Goal: Information Seeking & Learning: Check status

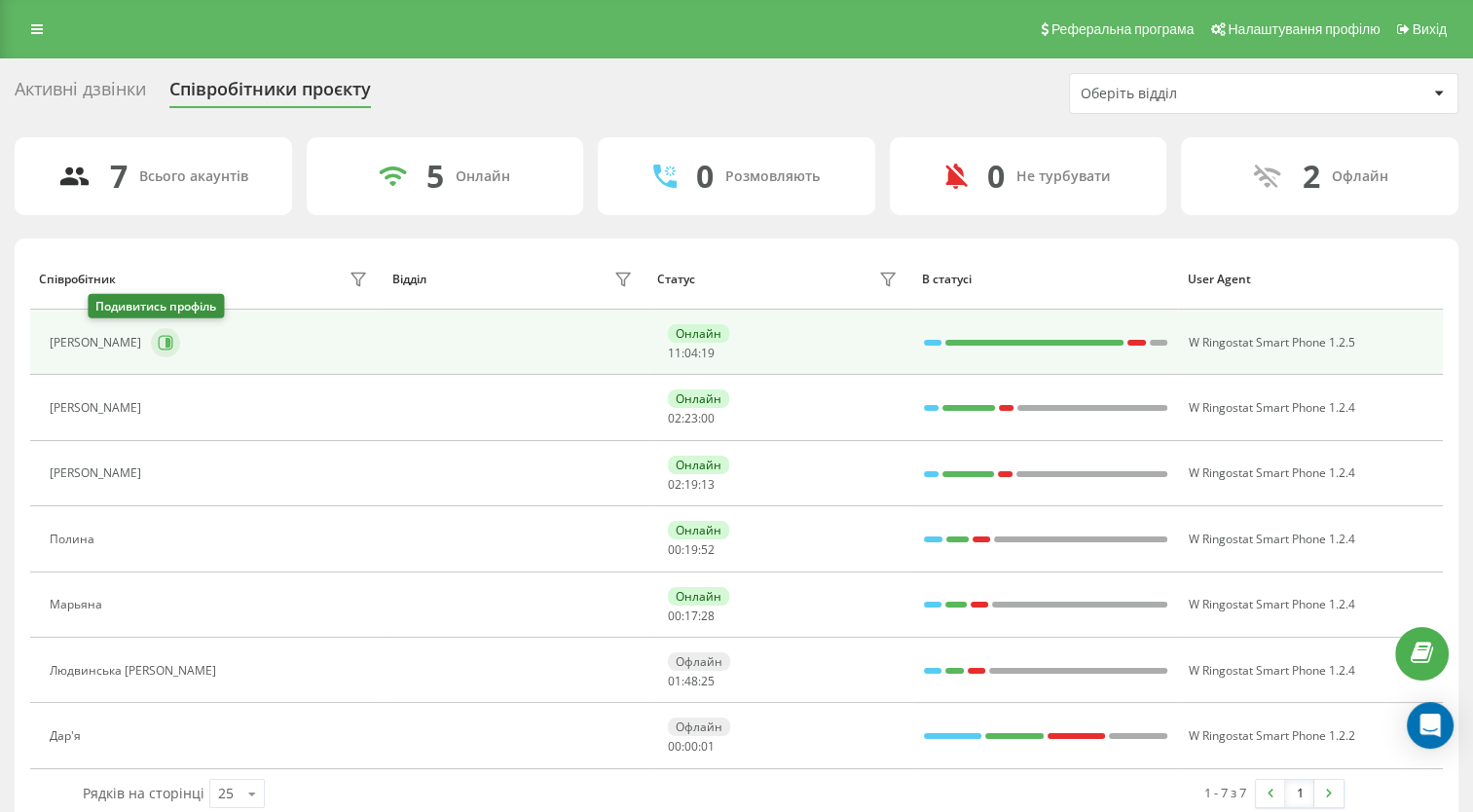
click at [165, 339] on icon at bounding box center [167, 342] width 5 height 10
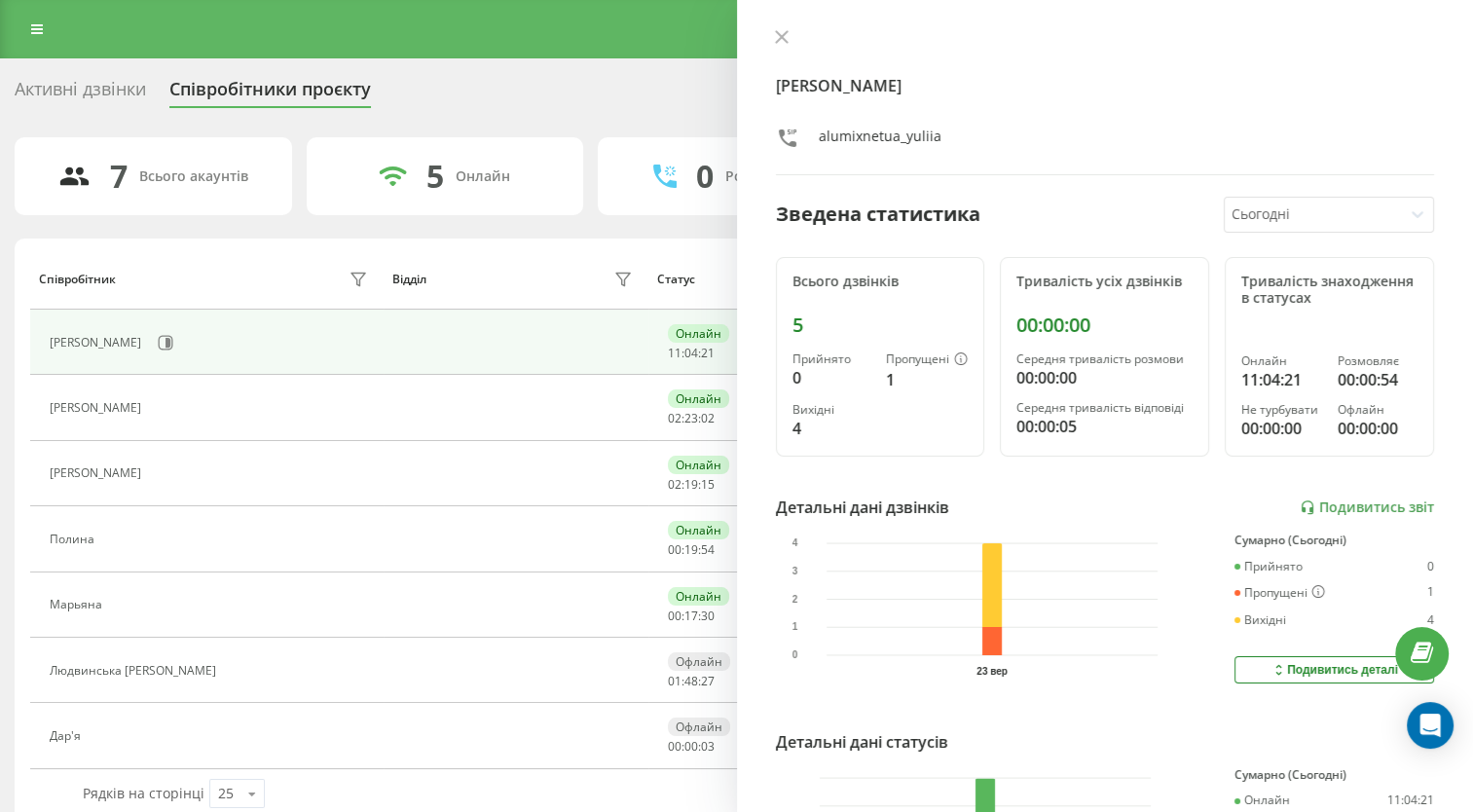
click at [1257, 214] on div at bounding box center [1312, 214] width 162 height 22
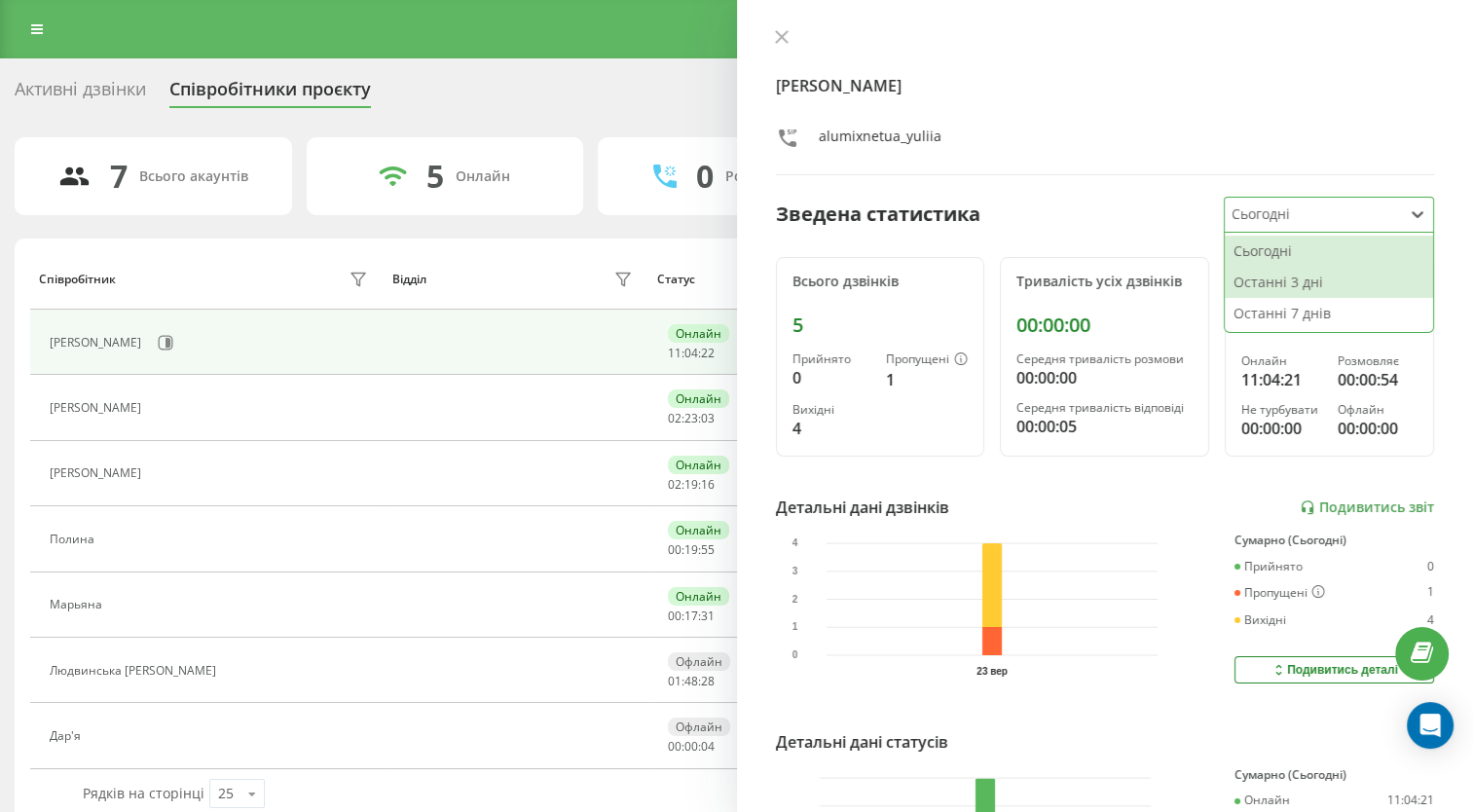
click at [1283, 279] on div "Останні 3 дні" at bounding box center [1329, 282] width 208 height 31
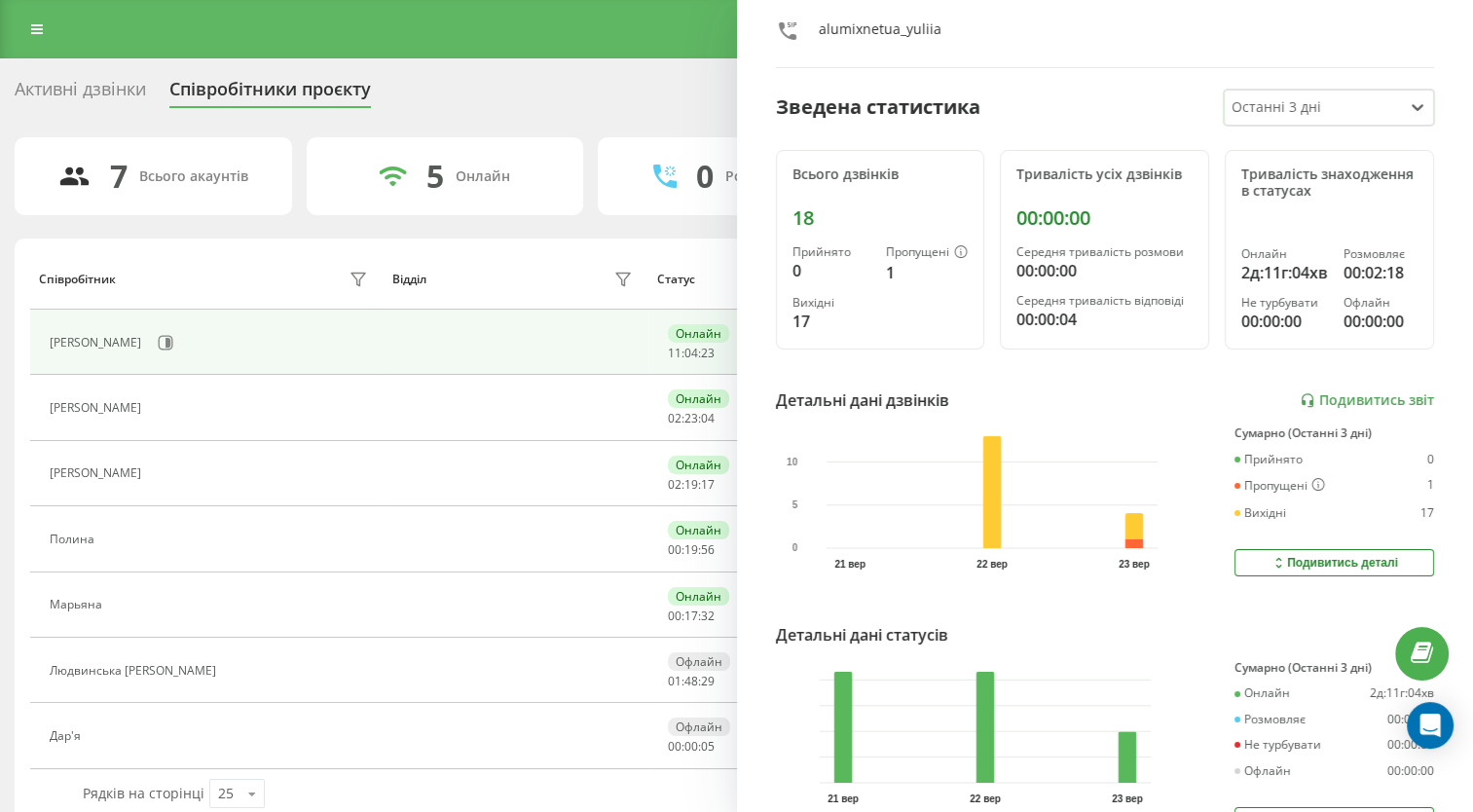
scroll to position [215, 0]
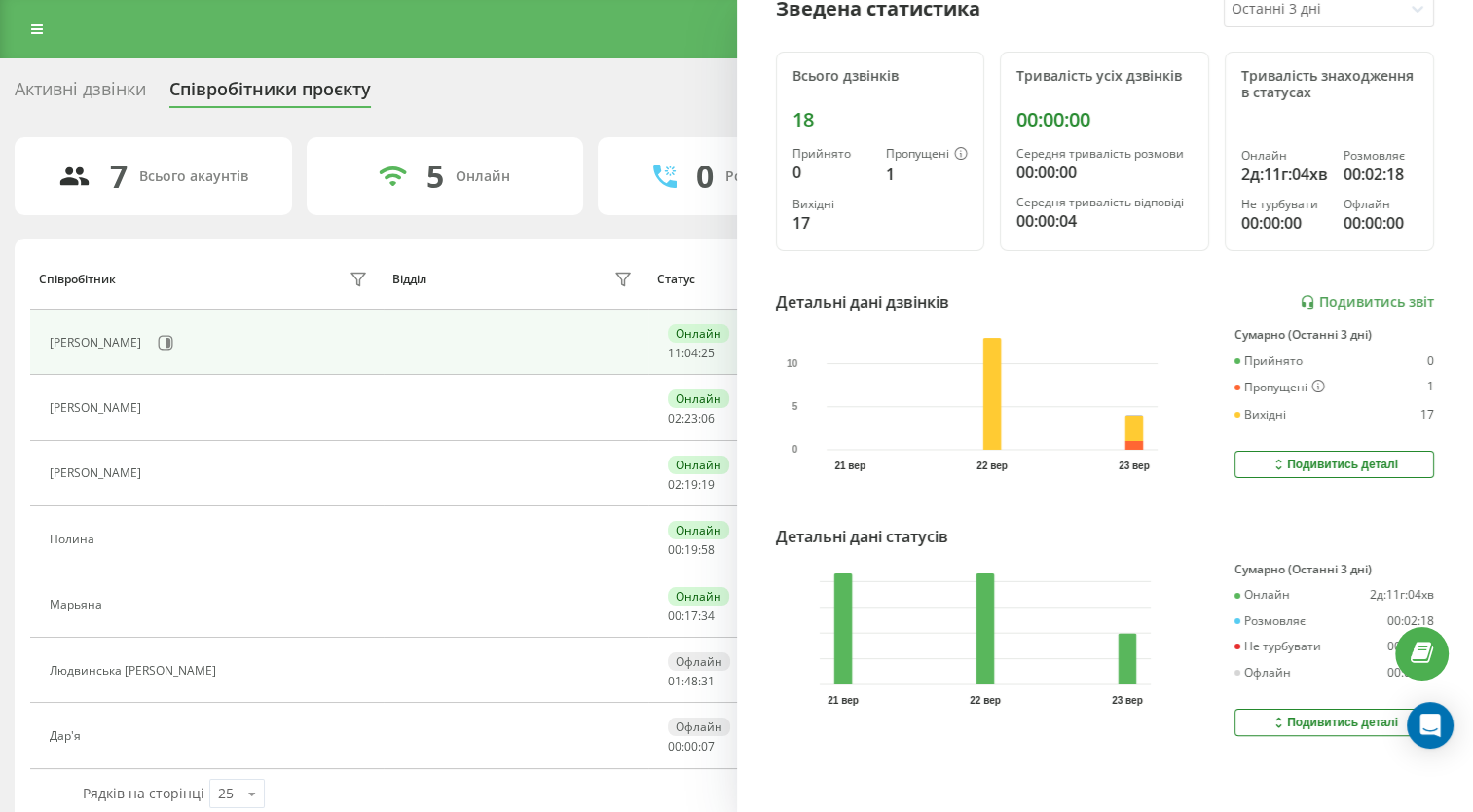
click at [1345, 465] on div "[PERSON_NAME] Зведена статистика Останні 3 дні Всього дзвінків 18 Прийнято 0 Пр…" at bounding box center [1105, 406] width 736 height 812
click at [1345, 458] on div "Подивитись деталі" at bounding box center [1335, 465] width 127 height 16
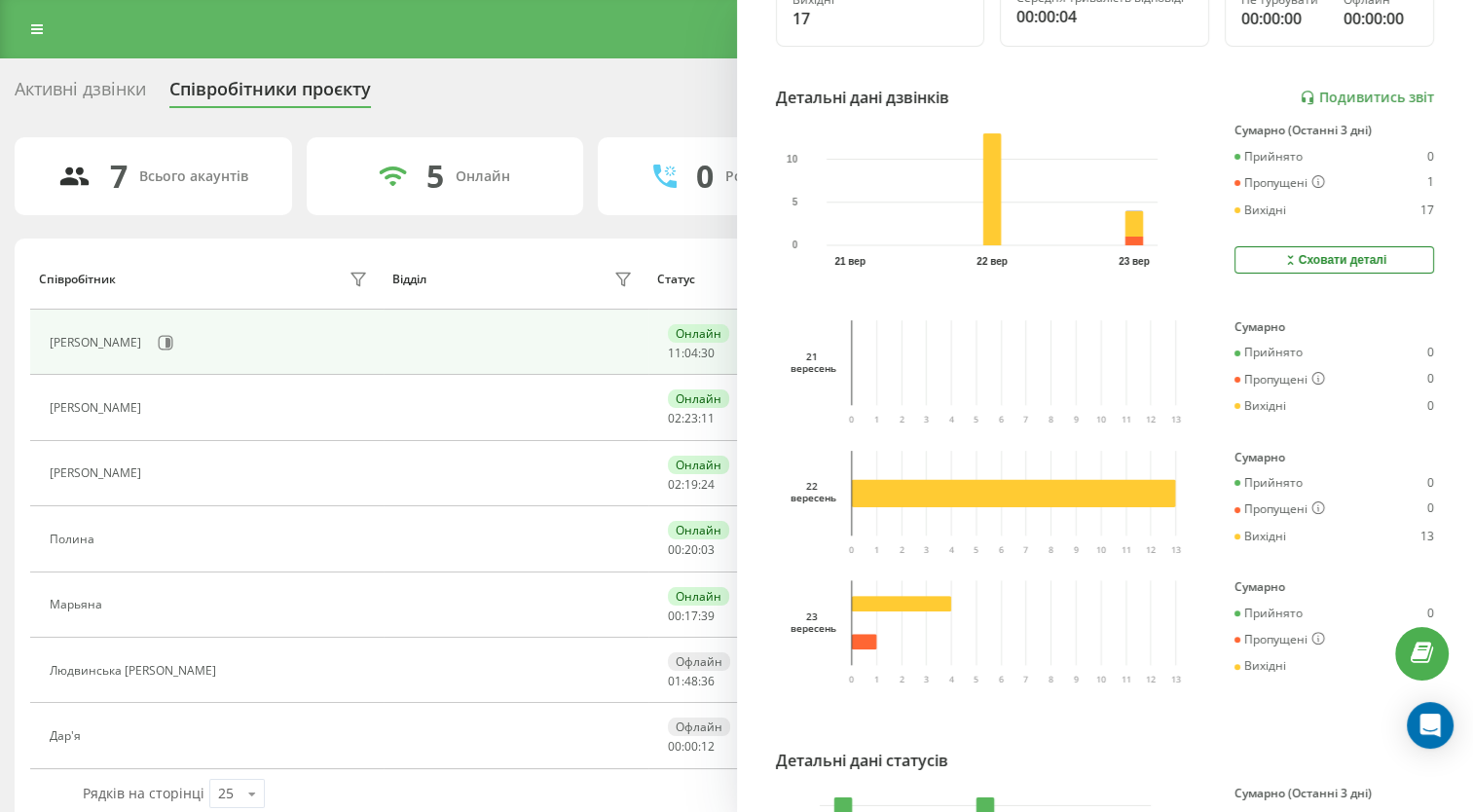
scroll to position [0, 0]
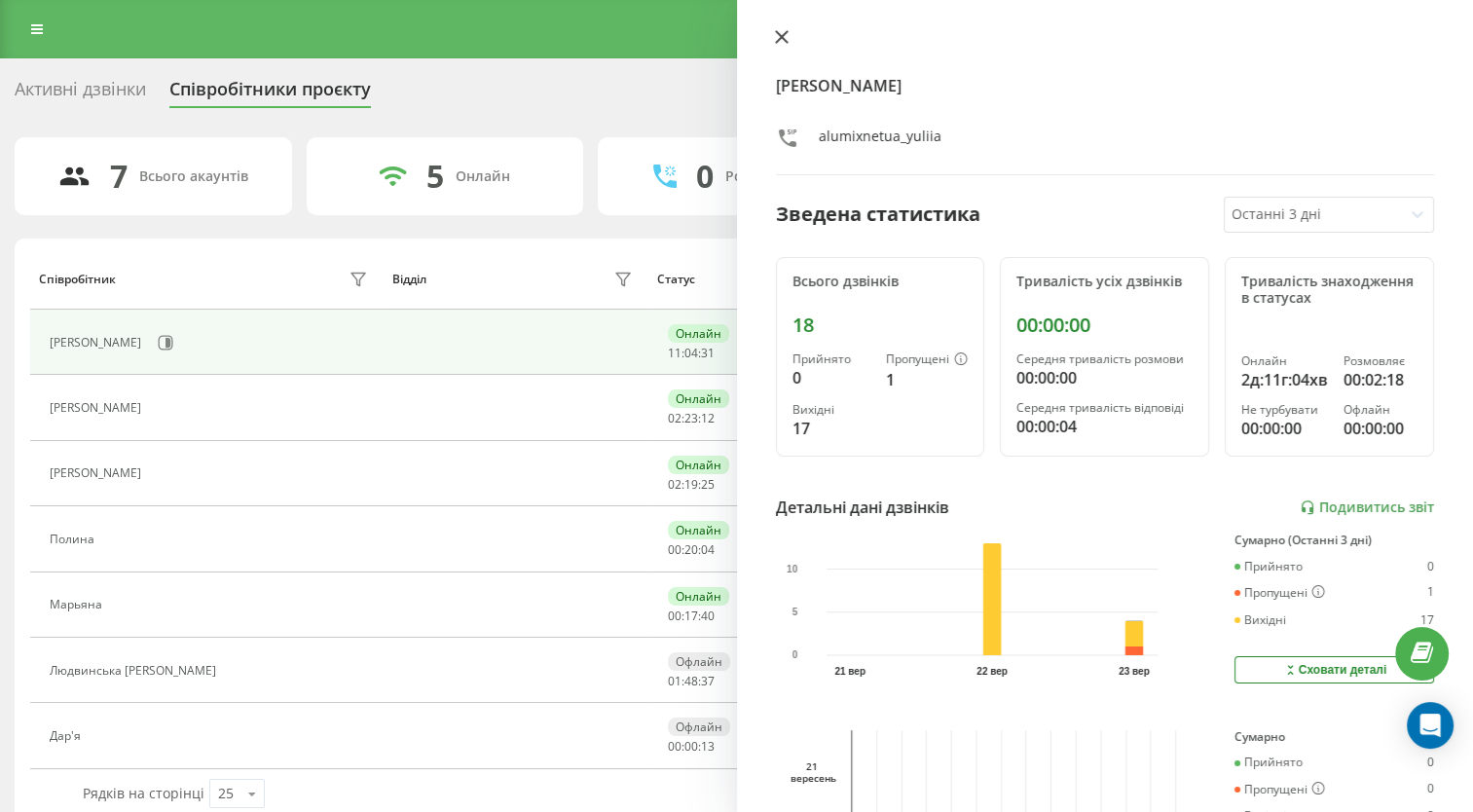
click at [788, 41] on button at bounding box center [781, 38] width 25 height 19
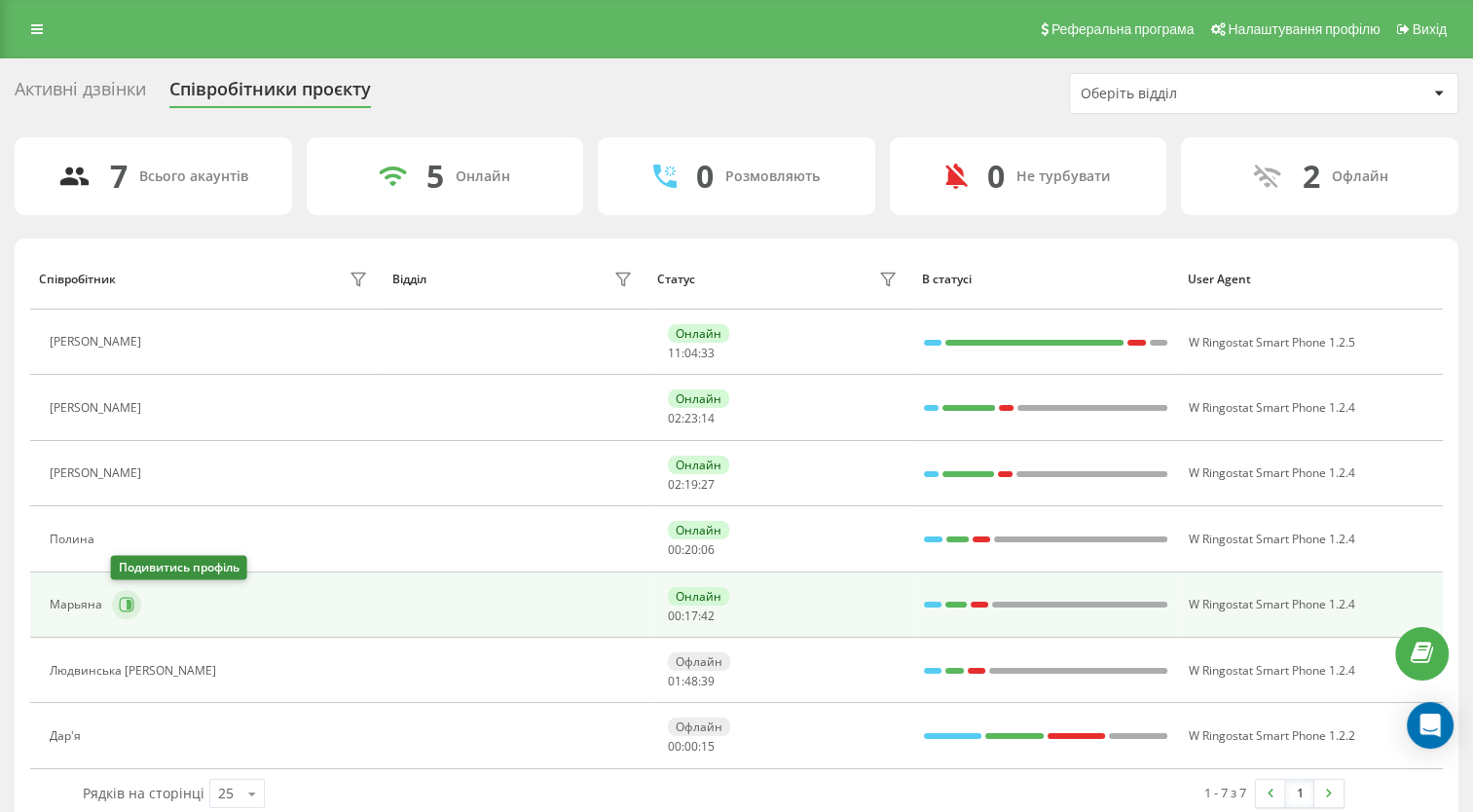
click at [128, 603] on icon at bounding box center [128, 605] width 5 height 10
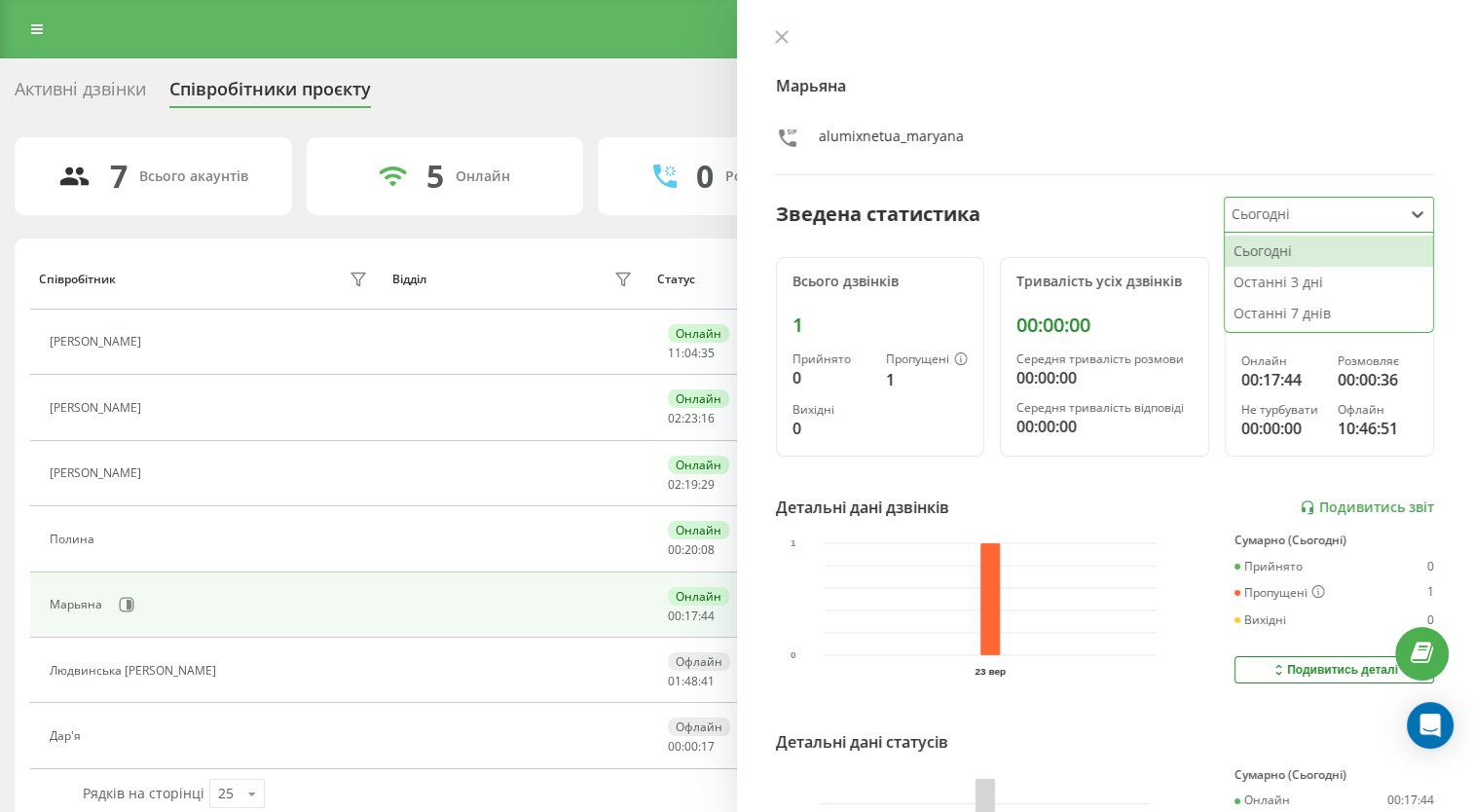
click at [1331, 215] on div at bounding box center [1312, 214] width 162 height 22
click at [1304, 275] on div "Останні 3 дні" at bounding box center [1329, 282] width 208 height 31
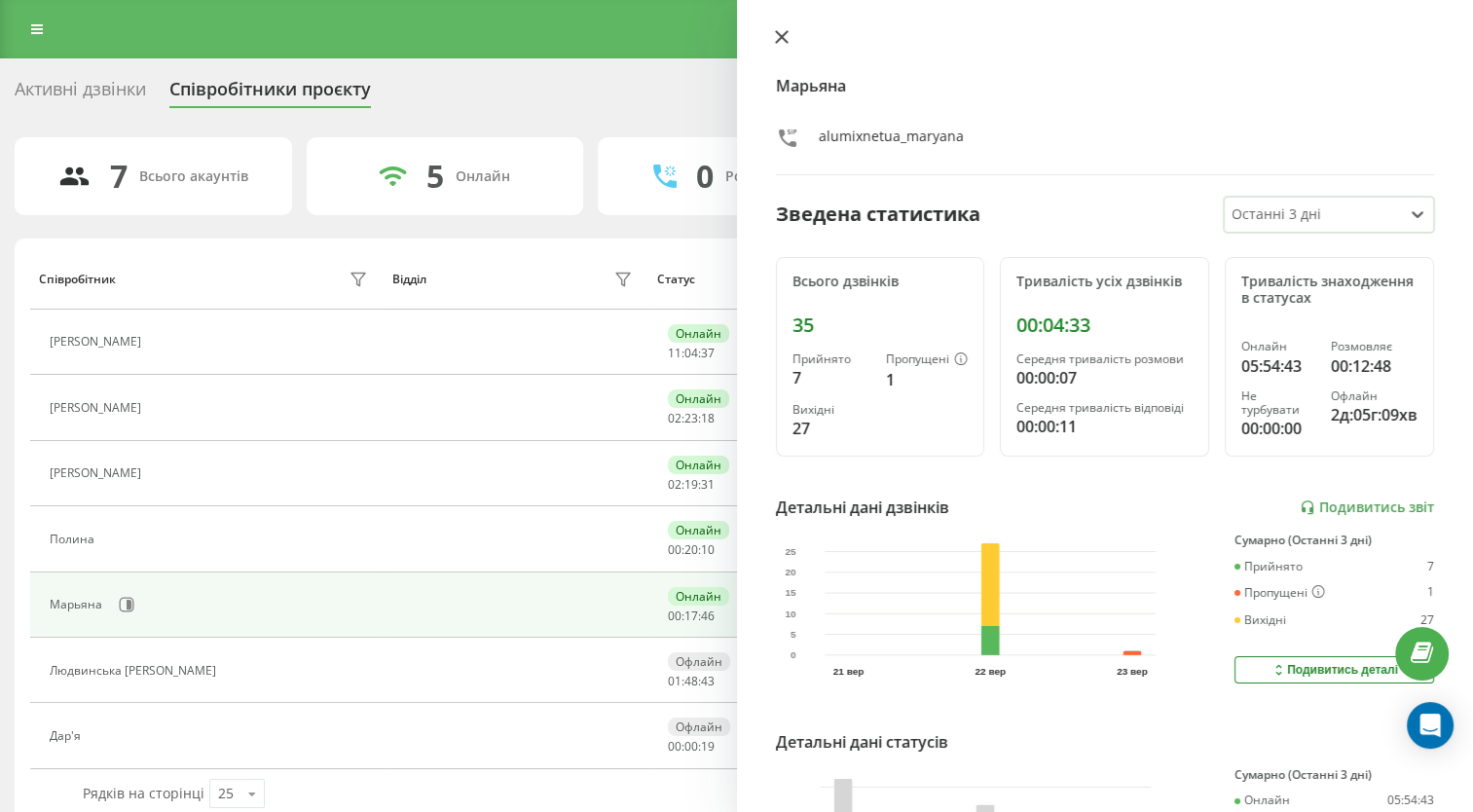
click at [789, 42] on button at bounding box center [781, 38] width 25 height 19
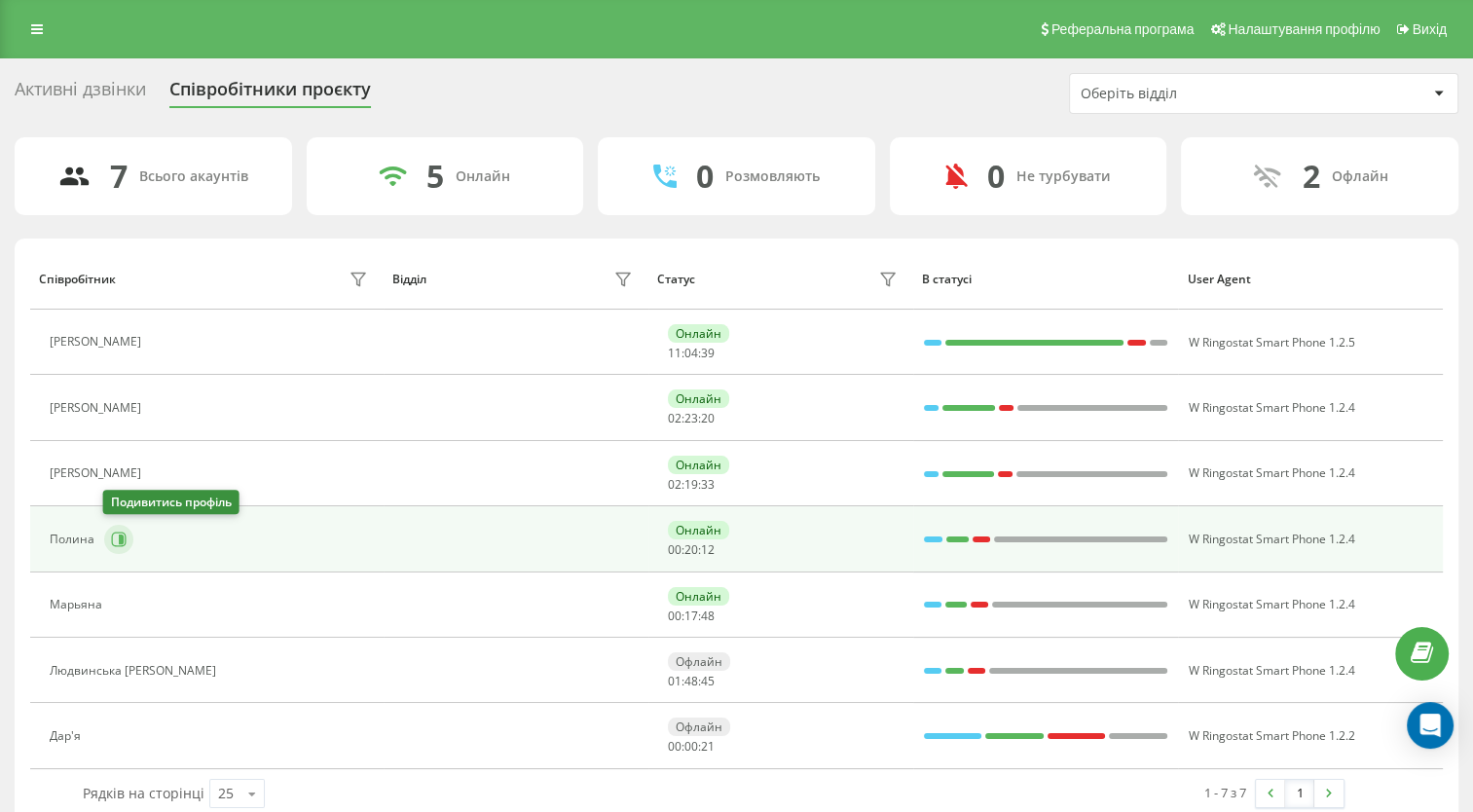
click at [111, 538] on icon at bounding box center [118, 538] width 15 height 15
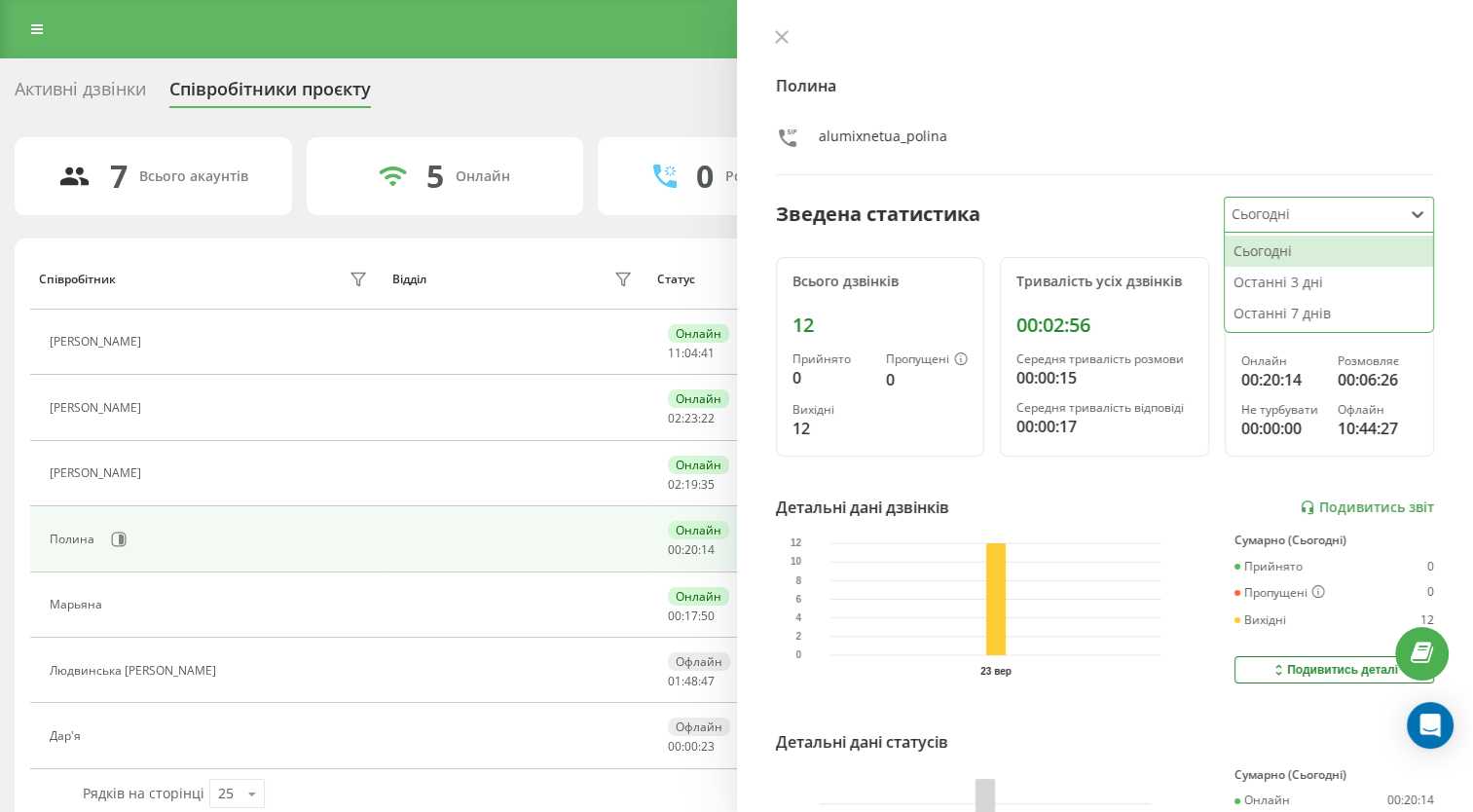
click at [1325, 216] on div at bounding box center [1312, 214] width 162 height 22
click at [1065, 148] on div "alumixnetua_polina" at bounding box center [1106, 140] width 659 height 28
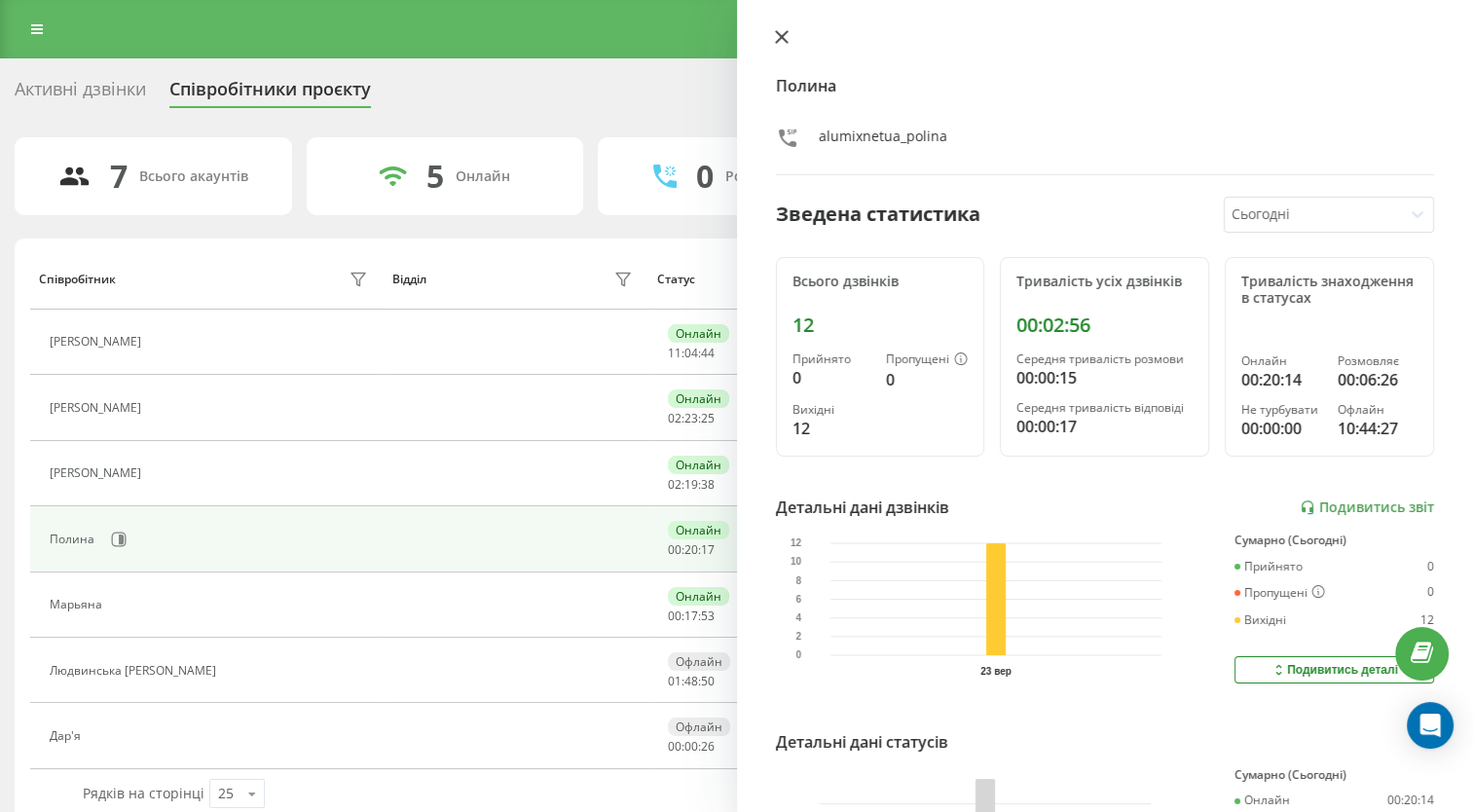
click at [781, 36] on icon at bounding box center [781, 37] width 12 height 12
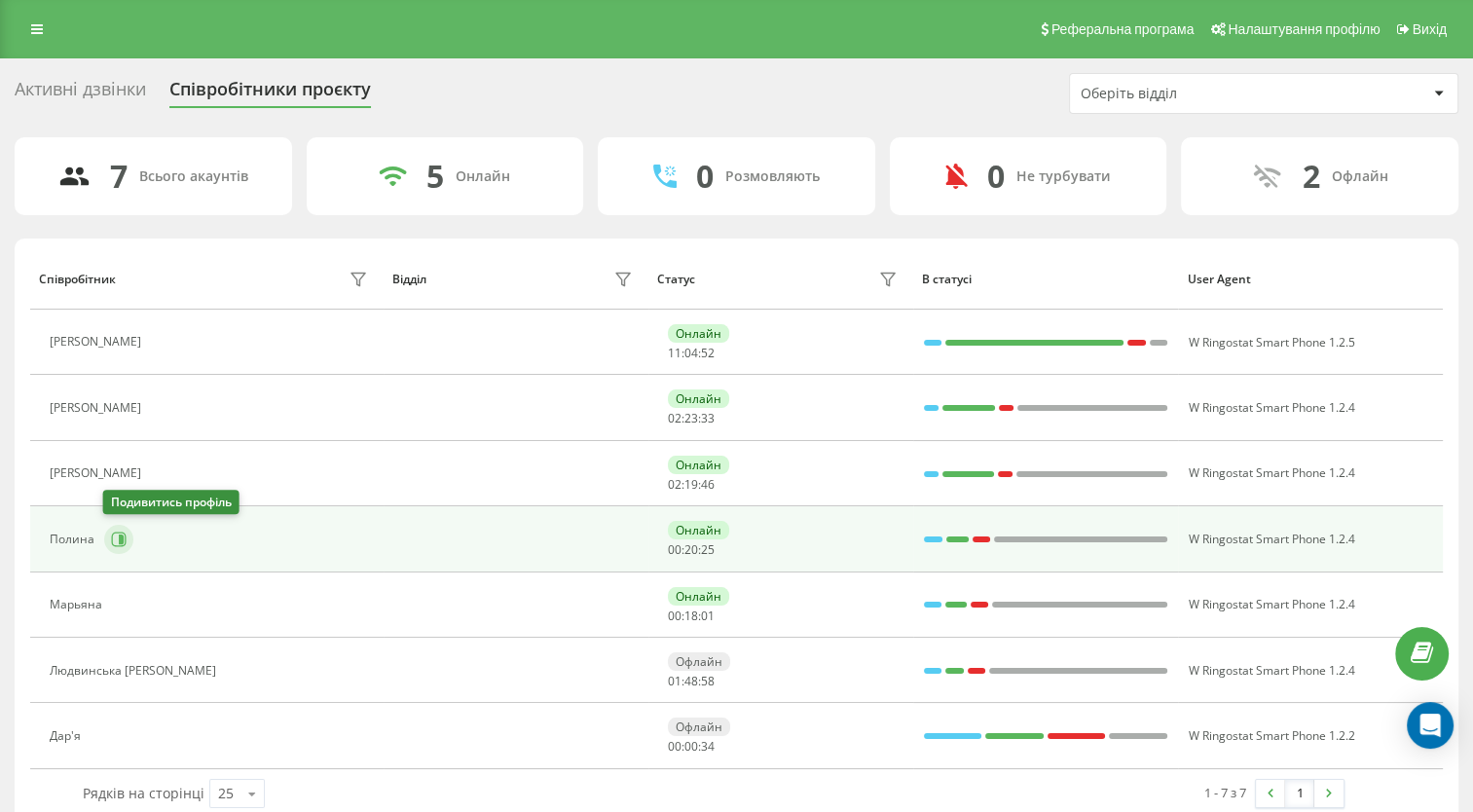
click at [129, 537] on button at bounding box center [118, 538] width 29 height 29
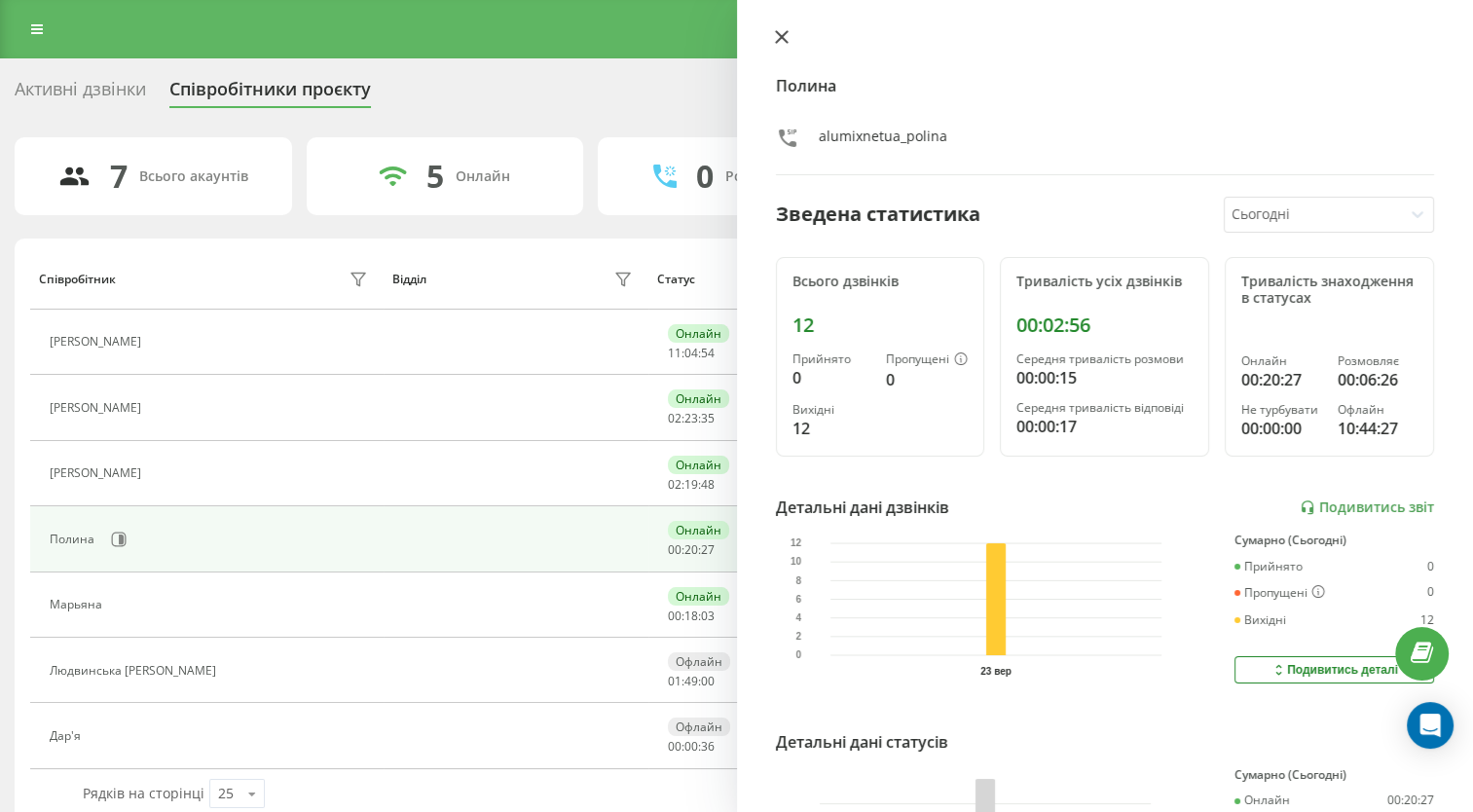
click at [774, 45] on button at bounding box center [781, 38] width 25 height 19
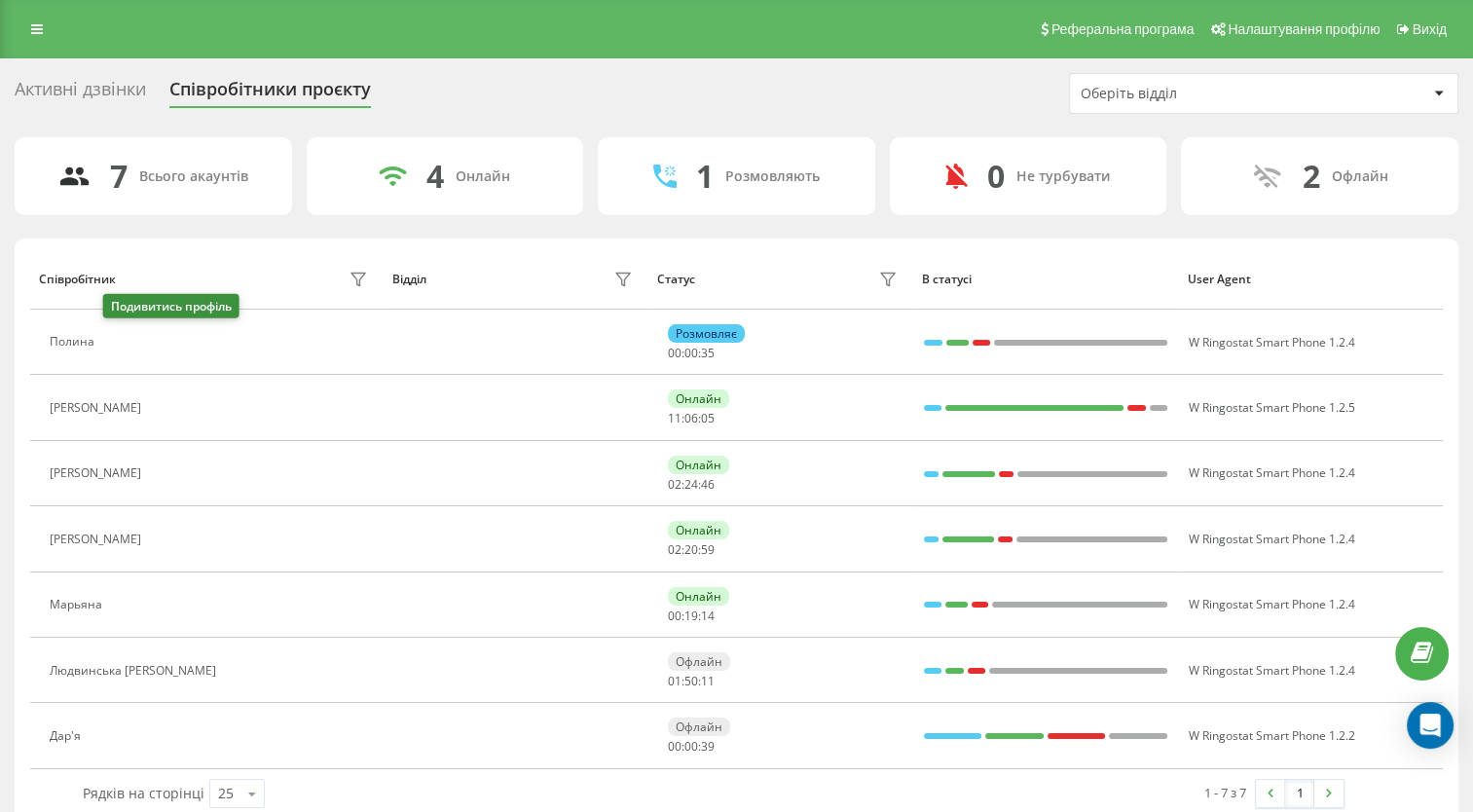
click at [116, 345] on icon at bounding box center [116, 342] width 16 height 16
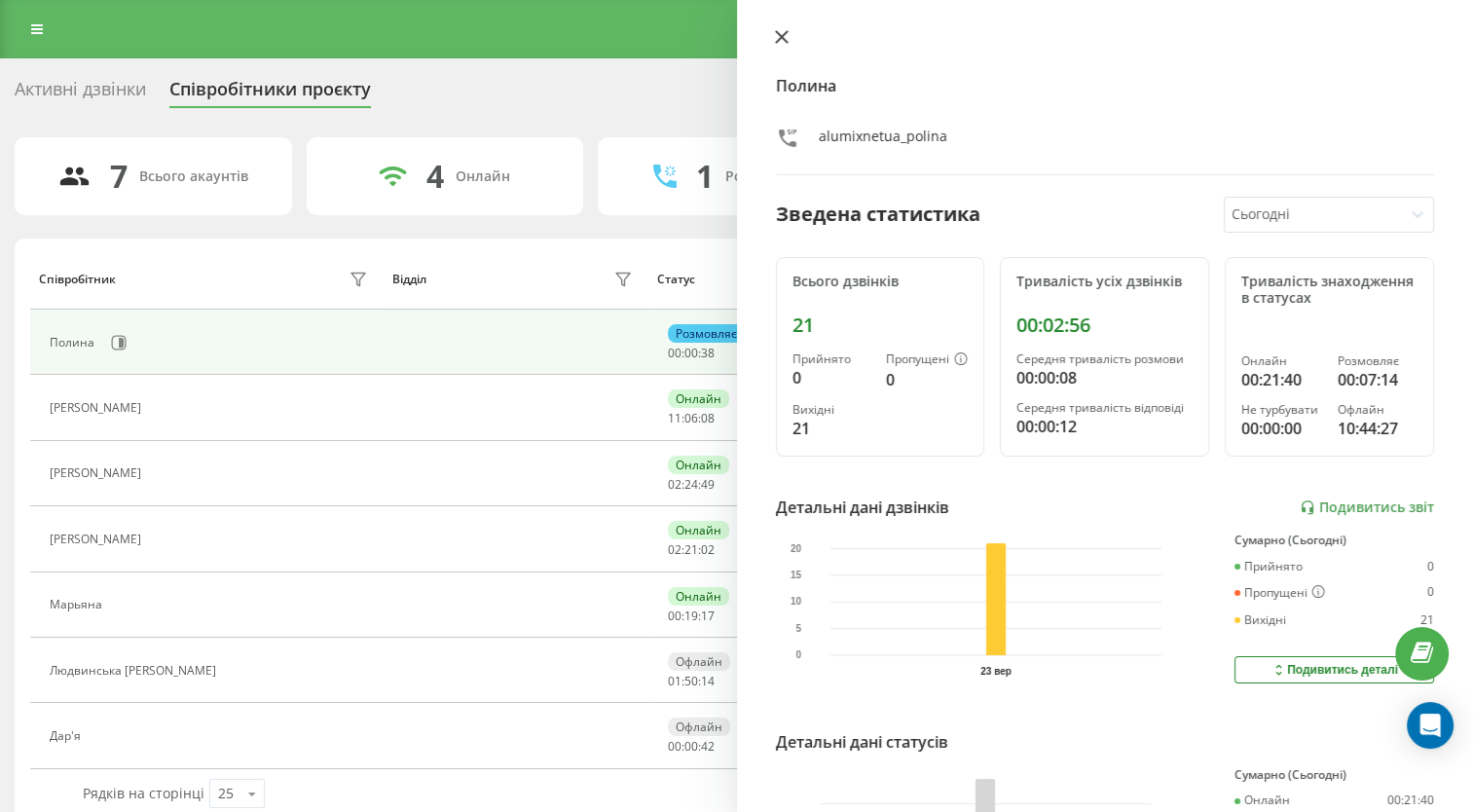
click at [781, 33] on icon at bounding box center [782, 37] width 14 height 14
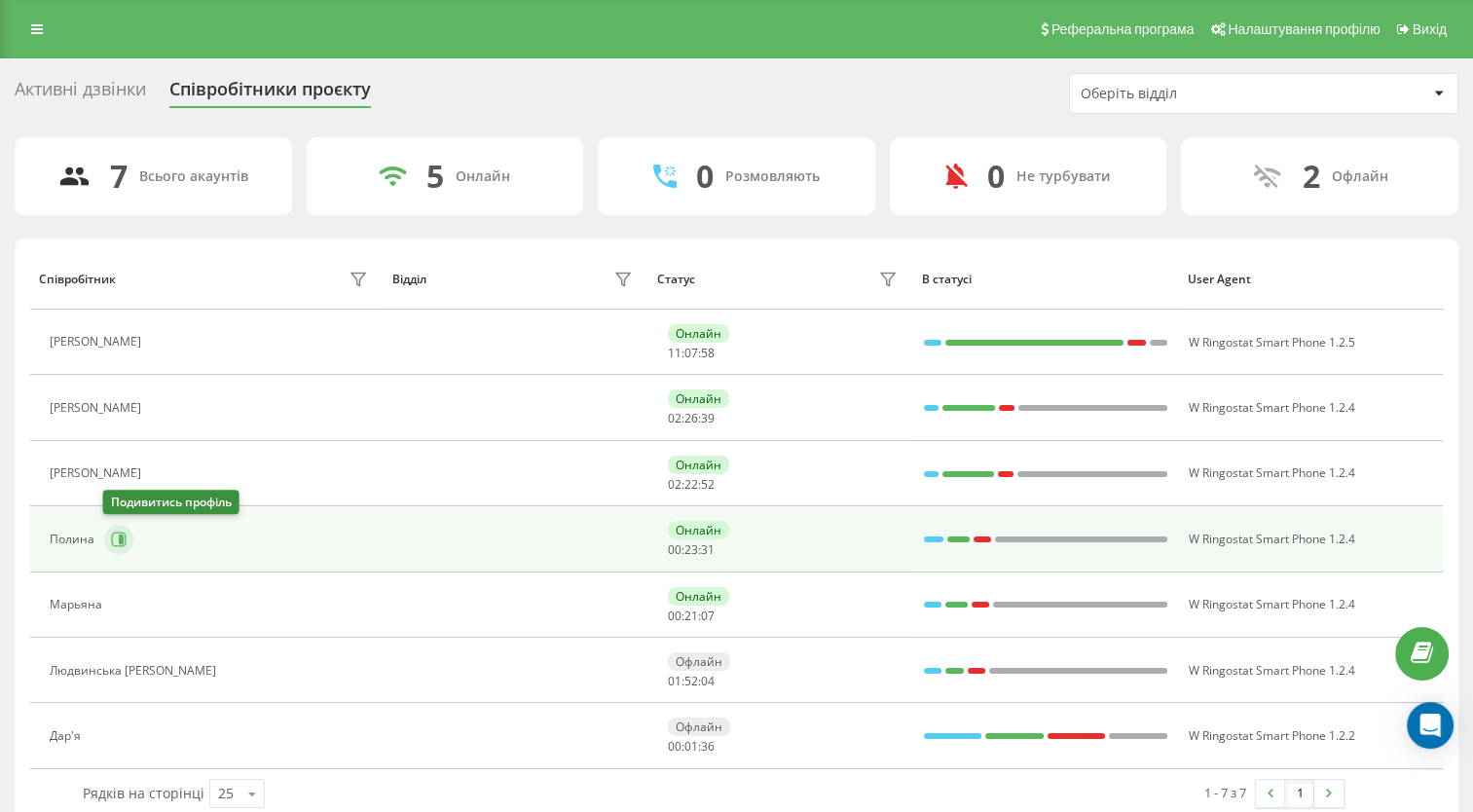
click at [112, 535] on icon at bounding box center [119, 539] width 16 height 16
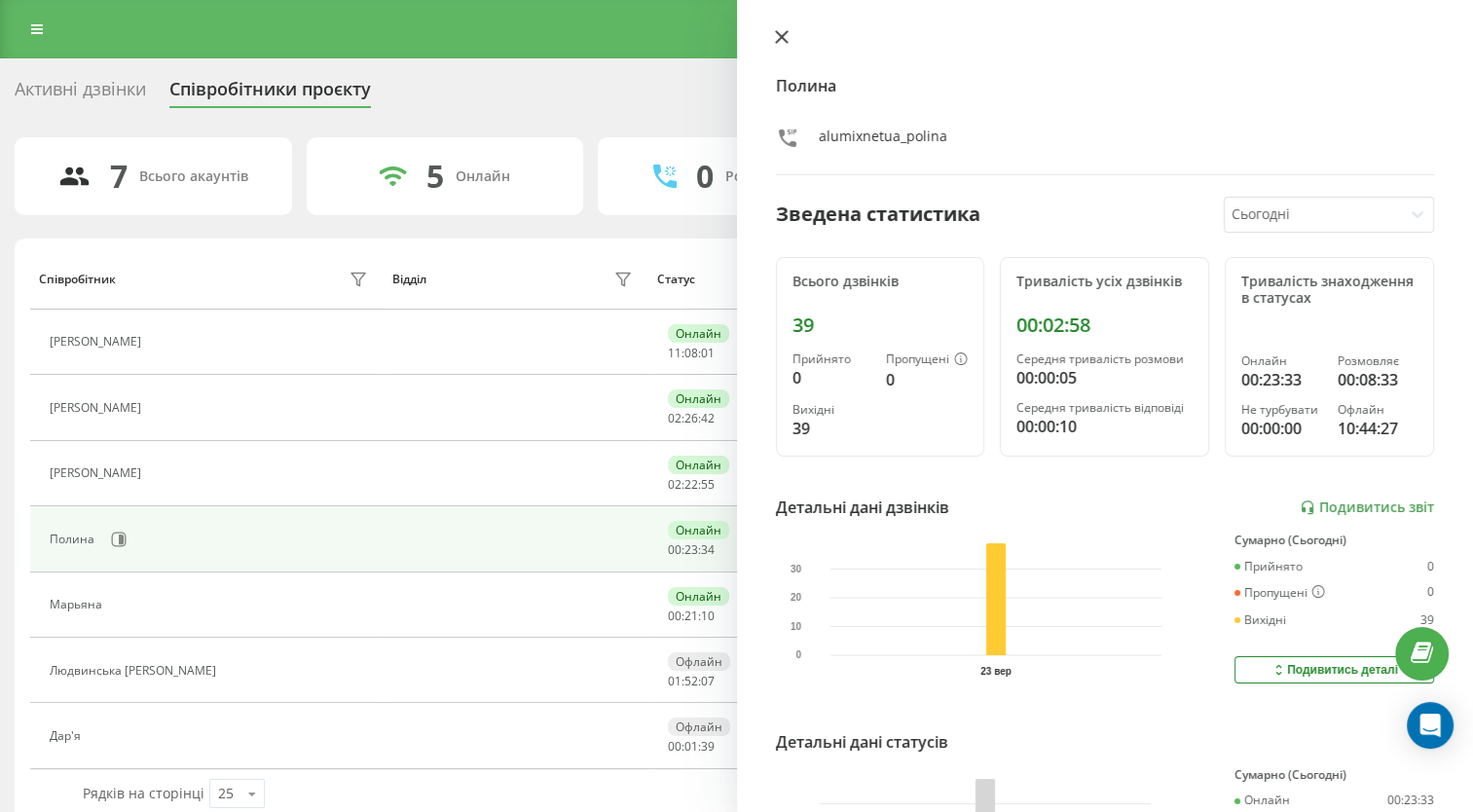
click at [780, 38] on icon at bounding box center [781, 37] width 12 height 12
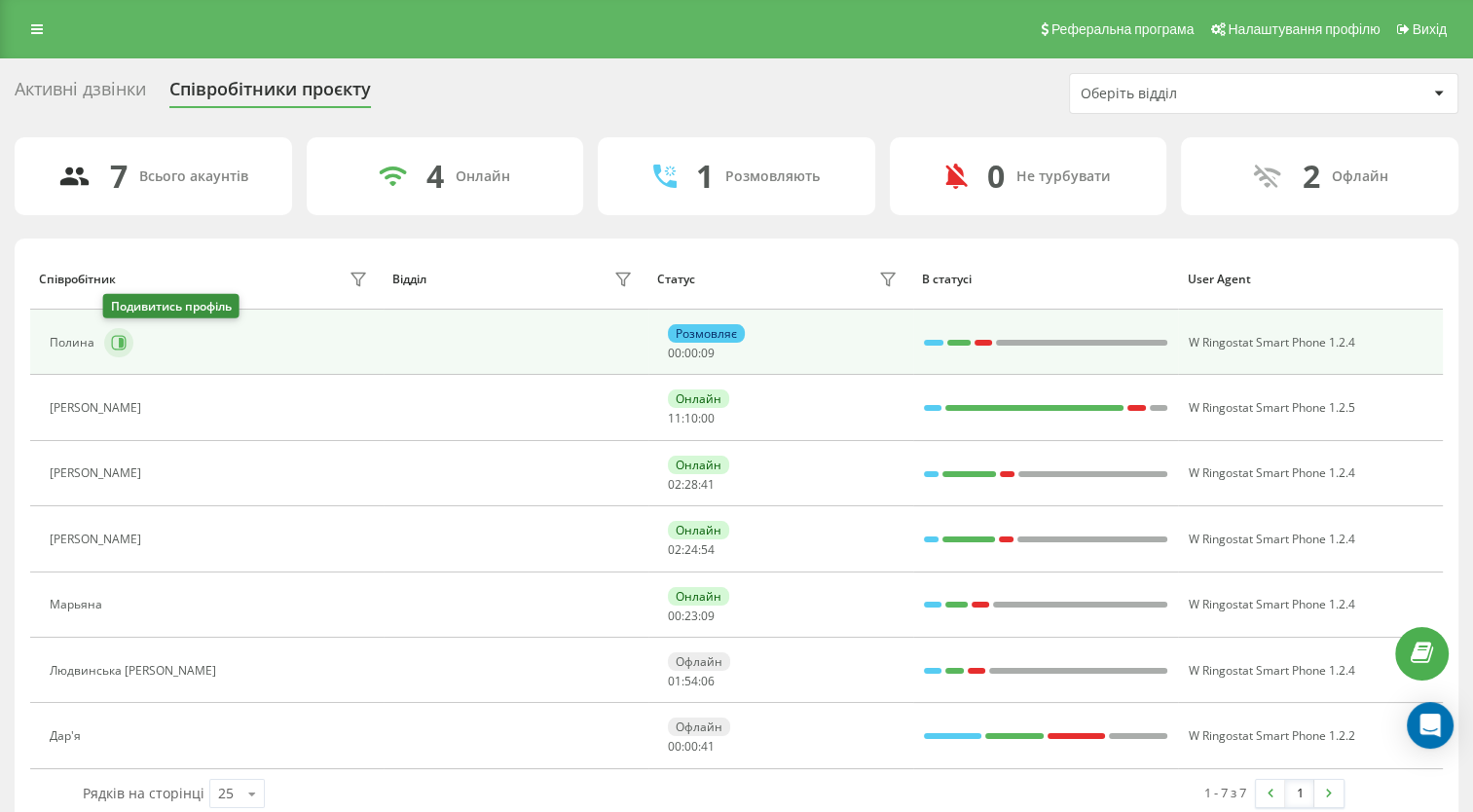
click at [121, 344] on icon at bounding box center [119, 342] width 16 height 16
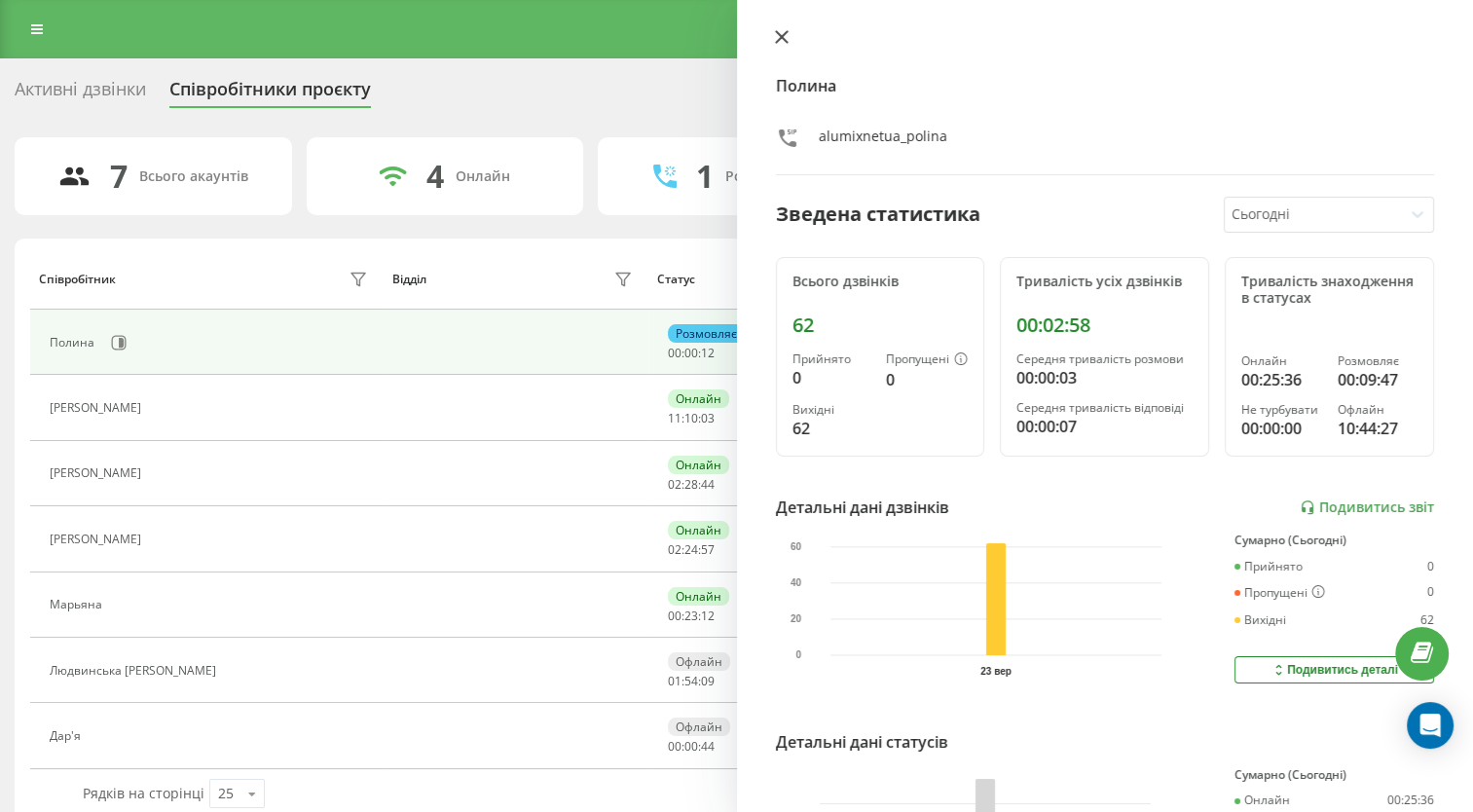
click at [786, 34] on icon at bounding box center [782, 37] width 14 height 14
